Goal: Task Accomplishment & Management: Complete application form

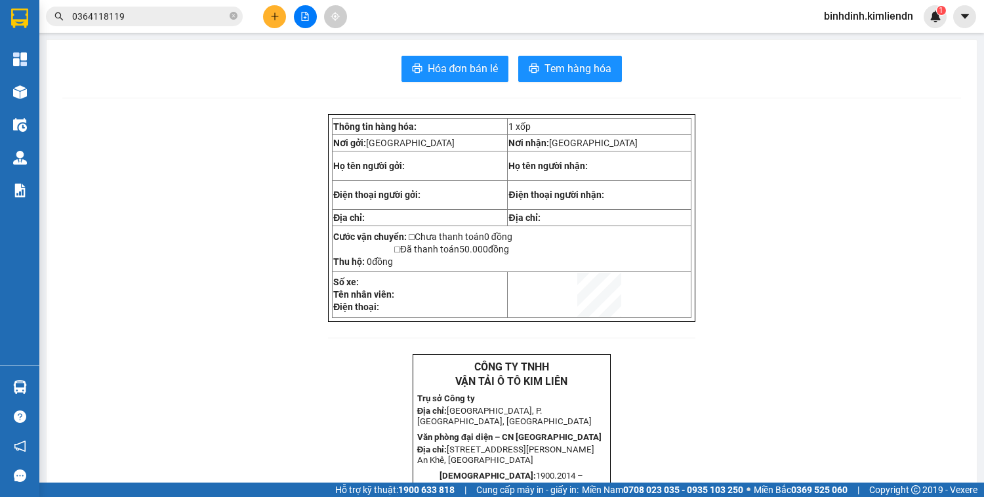
click at [271, 18] on icon "plus" at bounding box center [274, 16] width 9 height 9
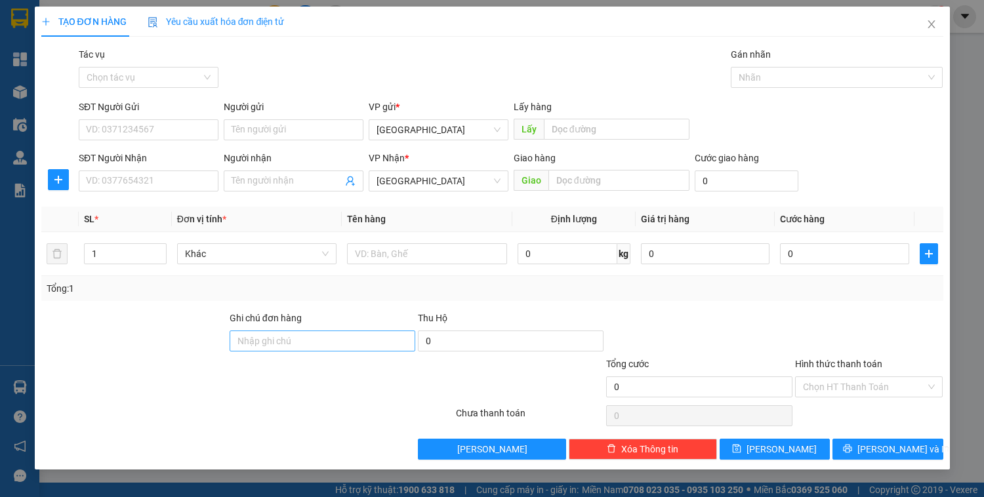
click at [278, 349] on div "Ghi chú đơn hàng" at bounding box center [323, 334] width 186 height 46
click at [276, 344] on input "Ghi chú đơn hàng" at bounding box center [323, 341] width 186 height 21
type input "0352812049 Ốm Nhỏ"
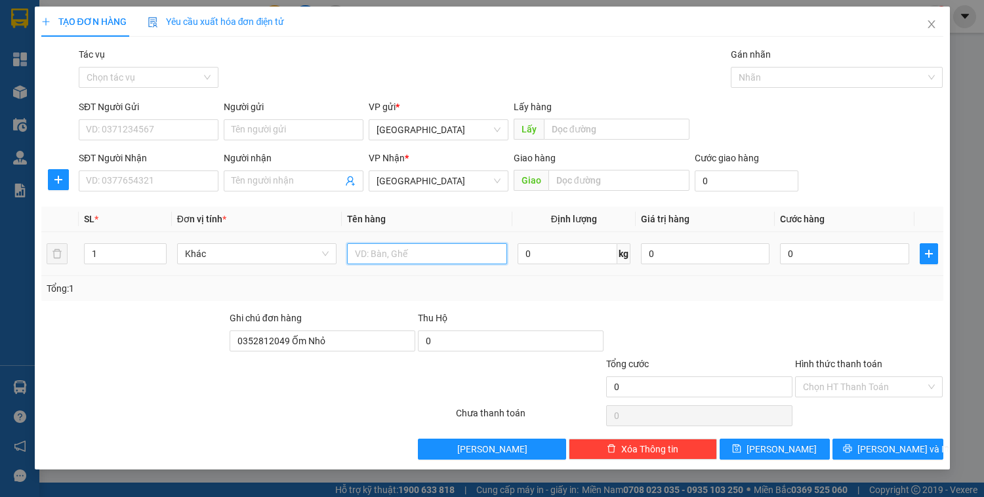
click at [402, 257] on input "text" at bounding box center [426, 253] width 159 height 21
type input "xốp"
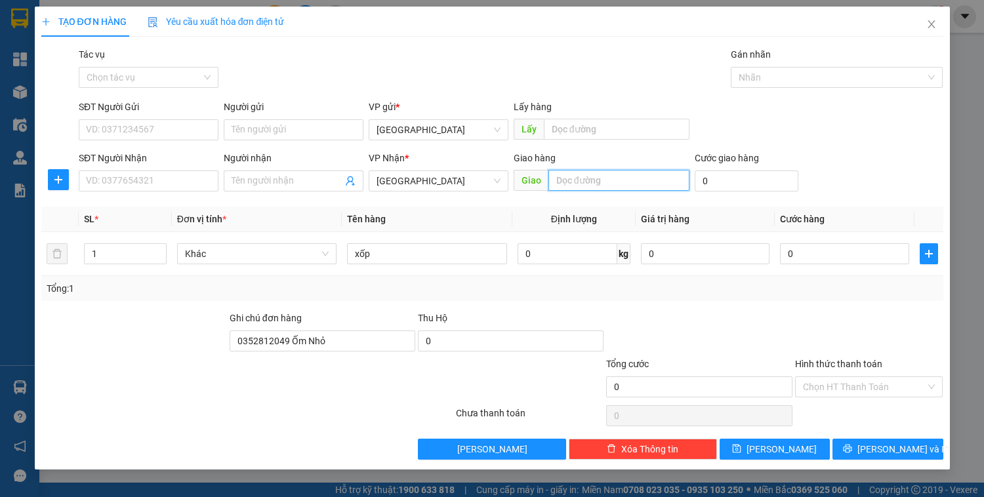
click at [565, 176] on input "text" at bounding box center [619, 180] width 141 height 21
type input "d"
type input "[GEOGRAPHIC_DATA]"
click at [848, 381] on input "Hình thức thanh toán" at bounding box center [864, 387] width 123 height 20
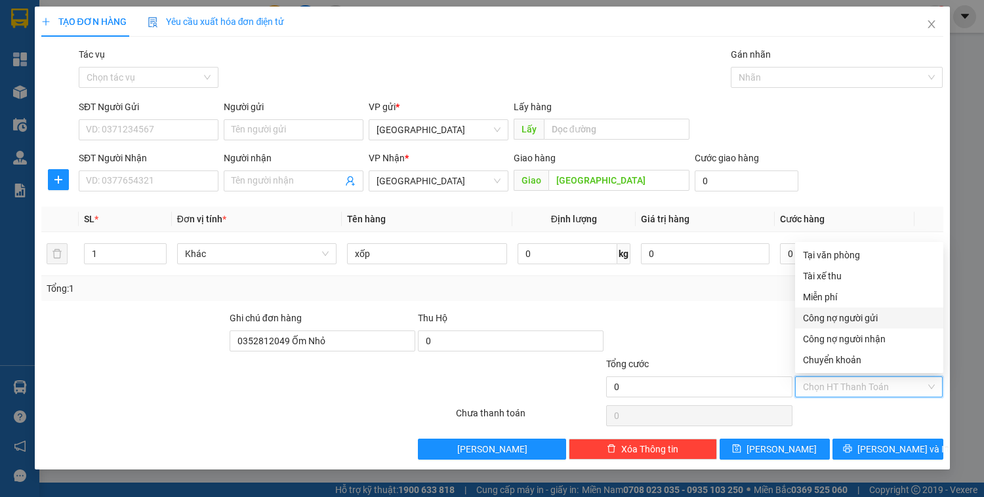
click at [725, 311] on div at bounding box center [699, 334] width 188 height 46
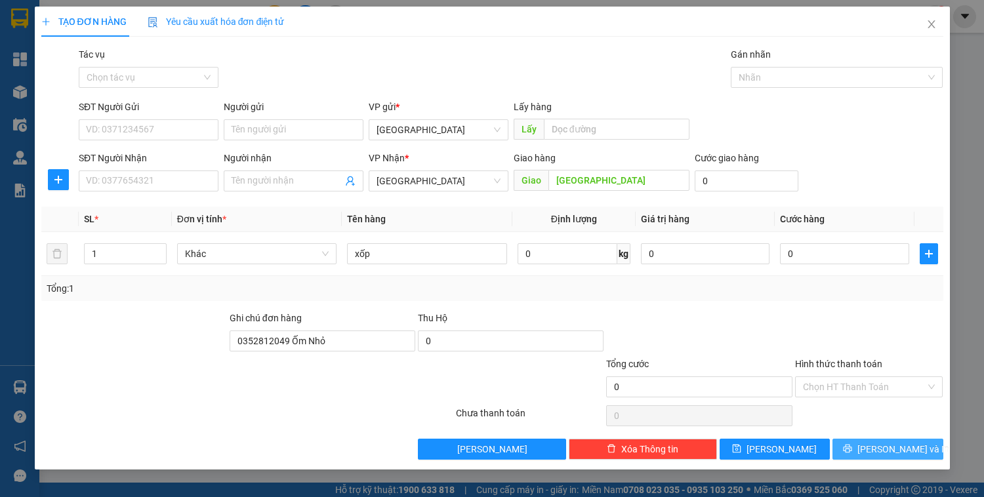
click at [860, 440] on button "[PERSON_NAME] và In" at bounding box center [888, 449] width 110 height 21
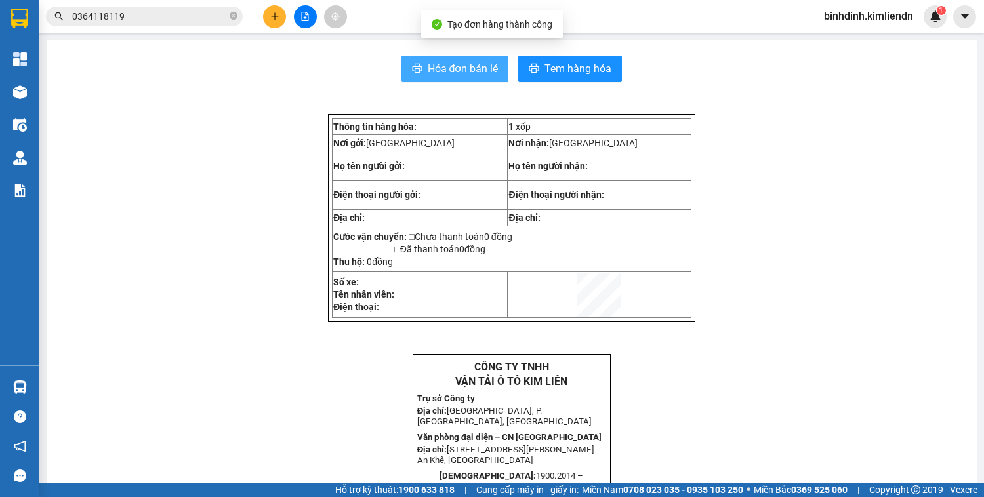
click at [430, 59] on button "Hóa đơn bán lẻ" at bounding box center [456, 69] width 108 height 26
